Goal: Check status: Check status

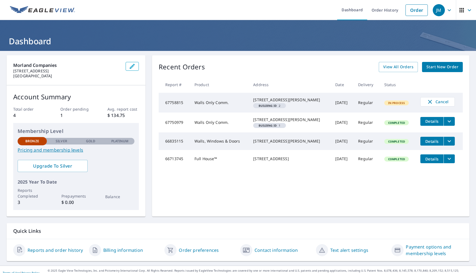
click at [228, 108] on td "Walls Only Comm." at bounding box center [219, 103] width 59 height 20
click at [354, 108] on td "Regular" at bounding box center [367, 103] width 26 height 20
click at [261, 107] on em "Building ID" at bounding box center [268, 105] width 18 height 3
click at [427, 124] on span "Details" at bounding box center [432, 121] width 17 height 5
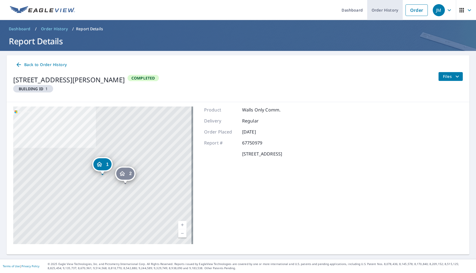
click at [382, 12] on link "Order History" at bounding box center [385, 10] width 36 height 20
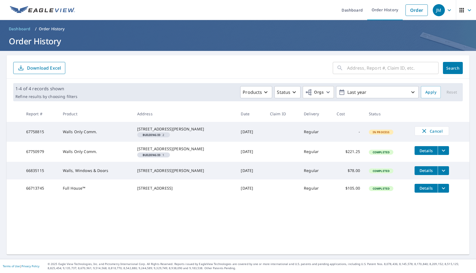
click at [159, 131] on div "[STREET_ADDRESS][PERSON_NAME]" at bounding box center [184, 129] width 95 height 6
click at [459, 10] on icon "button" at bounding box center [461, 10] width 4 height 4
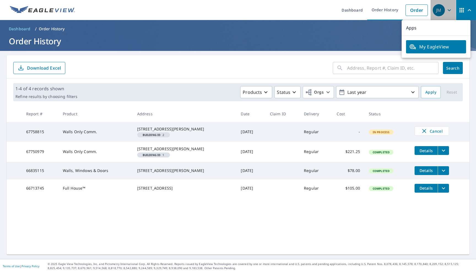
click at [435, 10] on div "JM" at bounding box center [439, 10] width 12 height 12
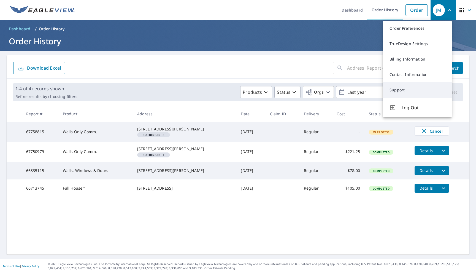
click at [406, 92] on link "Support" at bounding box center [417, 89] width 69 height 15
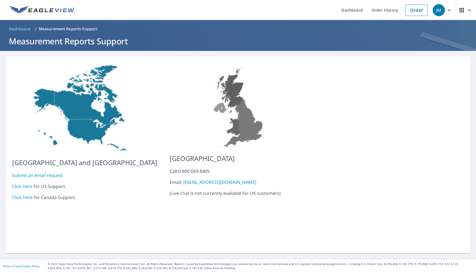
click at [26, 183] on link "Click here" at bounding box center [22, 186] width 20 height 6
click at [353, 12] on link "Dashboard" at bounding box center [352, 10] width 30 height 20
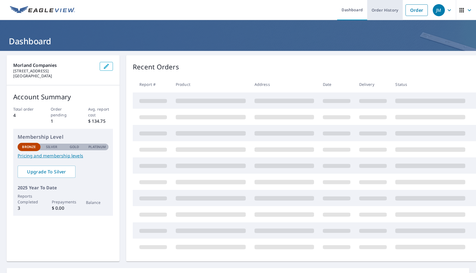
click at [379, 12] on link "Order History" at bounding box center [385, 10] width 36 height 20
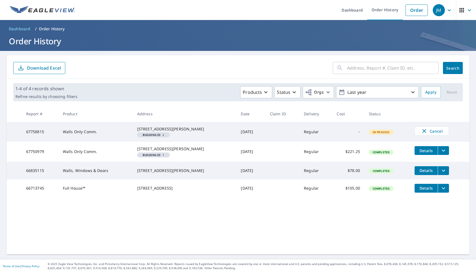
click at [262, 68] on form "​ Search Download Excel" at bounding box center [237, 68] width 449 height 12
